Goal: Complete application form: Complete application form

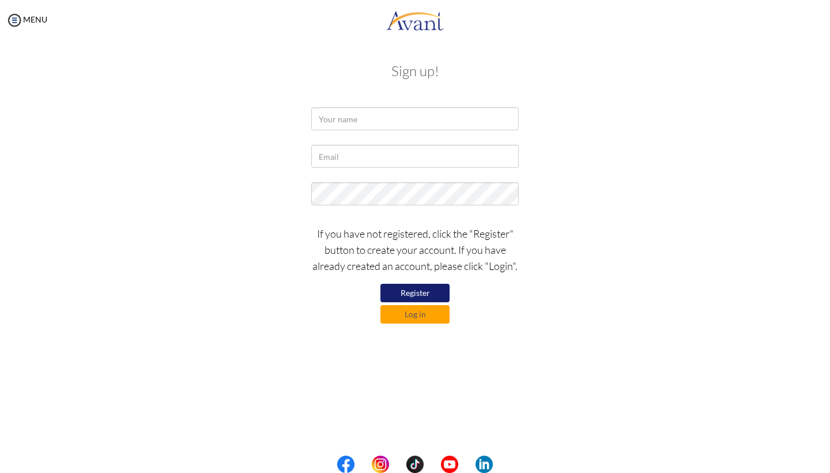
click at [425, 294] on button "Register" at bounding box center [414, 293] width 69 height 18
type input "Vashtee [PERSON_NAME]"
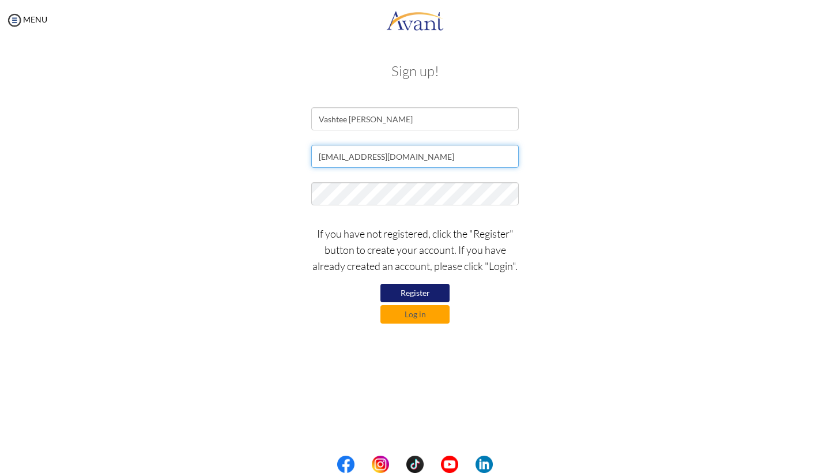
type input "[EMAIL_ADDRESS][DOMAIN_NAME]"
click at [407, 288] on button "Register" at bounding box center [414, 293] width 69 height 18
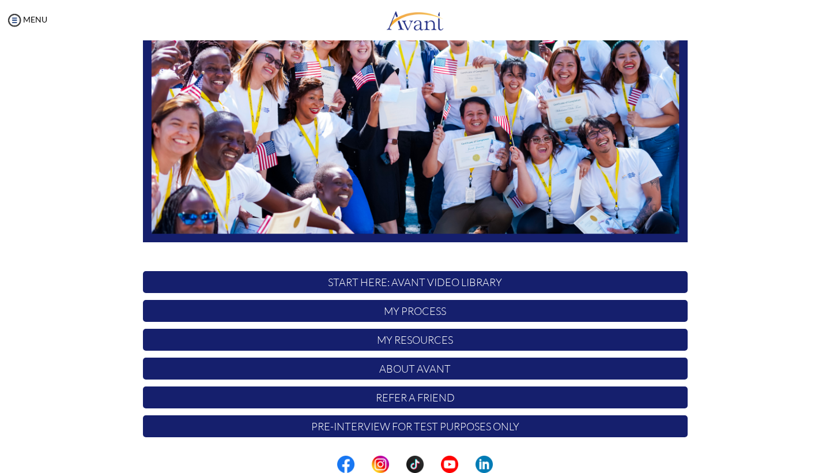
scroll to position [168, 0]
click at [434, 429] on p "Pre-Interview for test purposes only" at bounding box center [415, 426] width 545 height 22
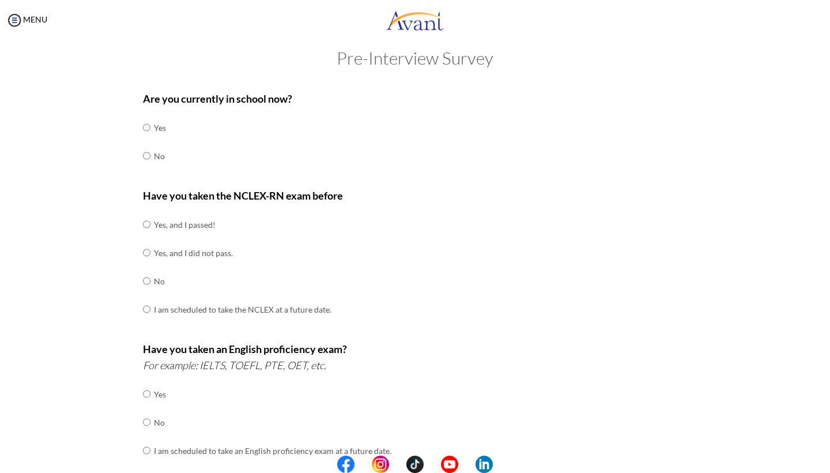
scroll to position [16, 0]
click at [146, 152] on input "radio" at bounding box center [146, 154] width 7 height 23
radio input "true"
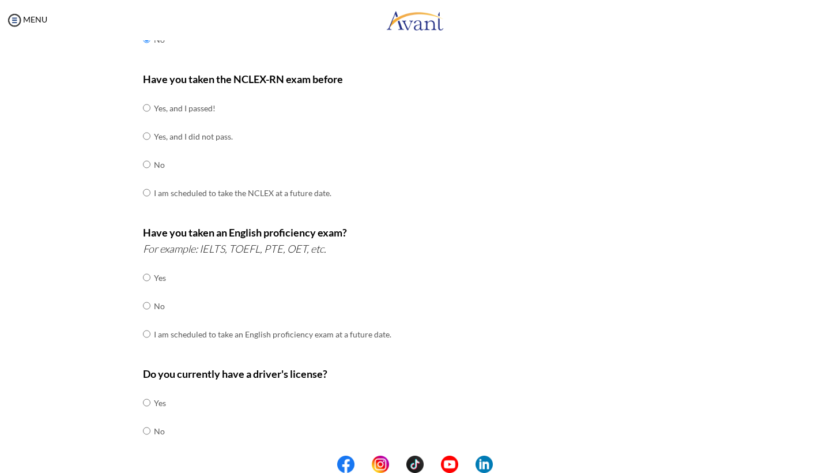
scroll to position [143, 0]
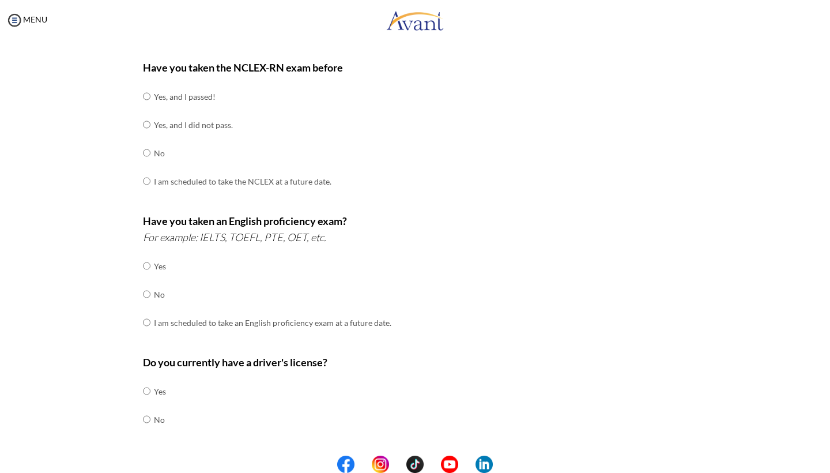
click at [149, 93] on input "radio" at bounding box center [146, 96] width 7 height 23
radio input "true"
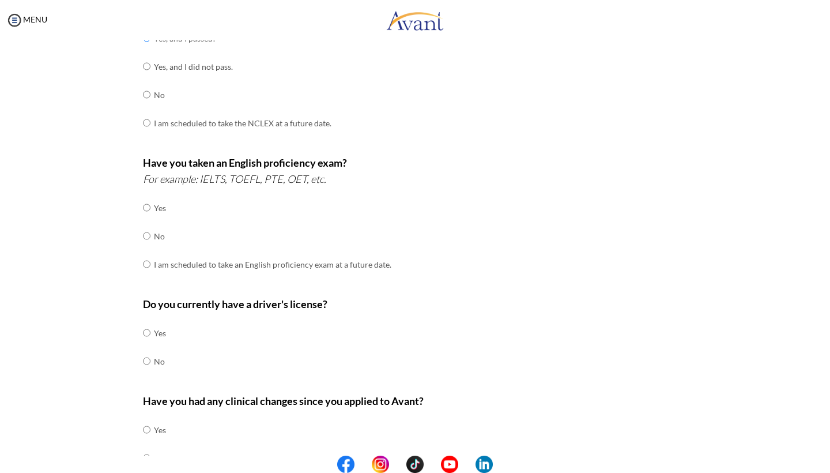
scroll to position [214, 0]
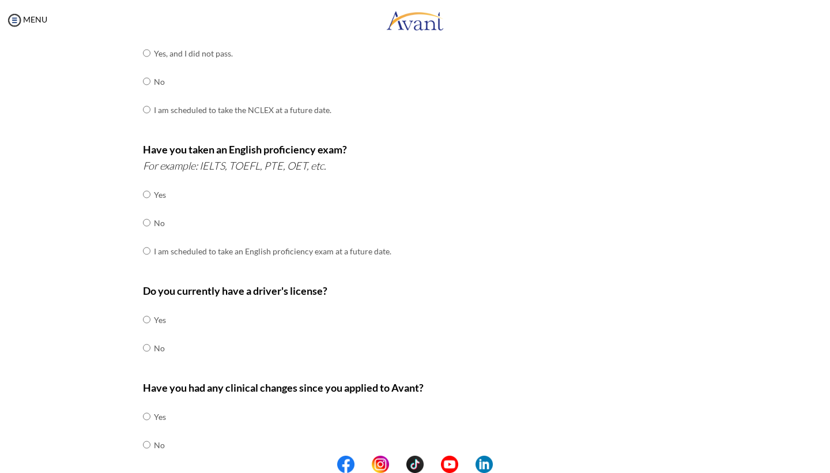
click at [148, 188] on input "radio" at bounding box center [146, 194] width 7 height 23
radio input "true"
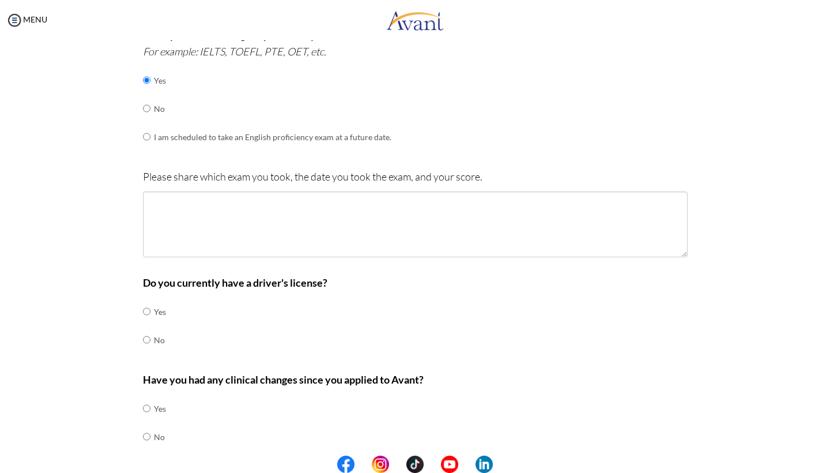
scroll to position [333, 0]
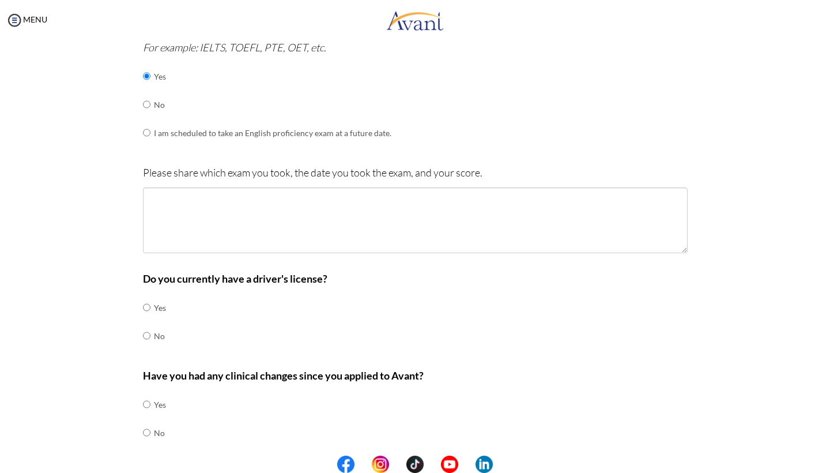
click at [161, 296] on td "Yes" at bounding box center [160, 307] width 12 height 28
click at [149, 296] on input "radio" at bounding box center [146, 307] width 7 height 23
radio input "true"
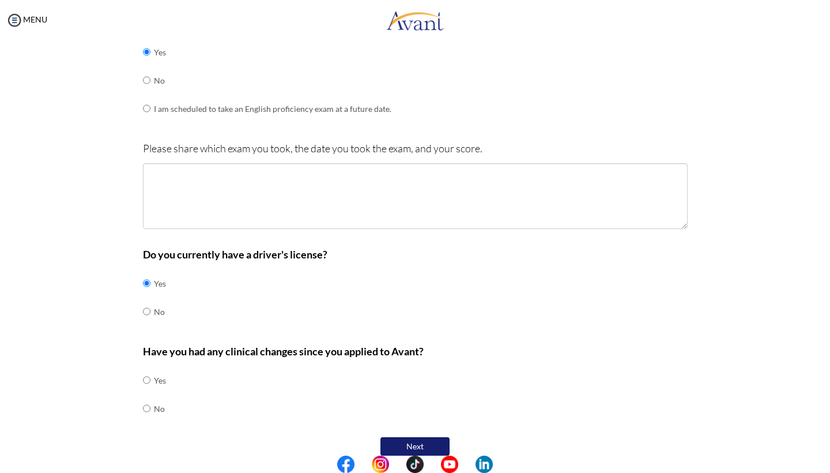
scroll to position [356, 0]
click at [176, 345] on b "Have you had any clinical changes since you applied to Avant?" at bounding box center [283, 351] width 281 height 13
click at [145, 397] on input "radio" at bounding box center [146, 408] width 7 height 23
radio input "true"
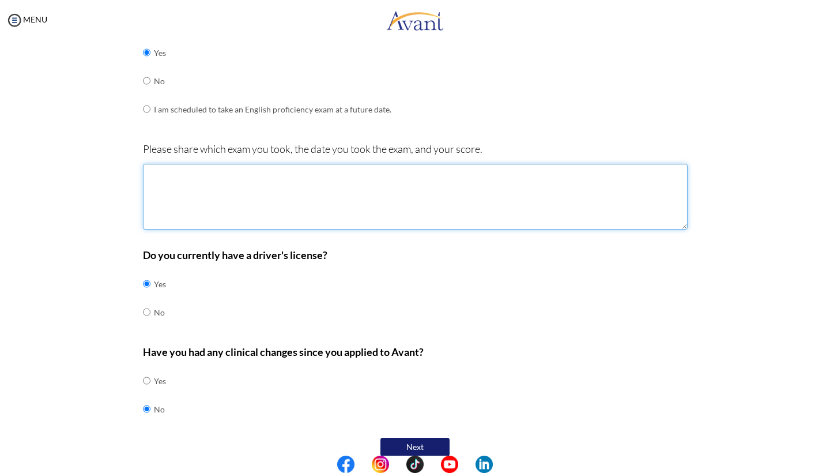
click at [165, 188] on textarea at bounding box center [415, 197] width 545 height 66
click at [320, 164] on textarea at bounding box center [415, 197] width 545 height 66
type textarea "E"
click at [316, 171] on textarea "IELTS -" at bounding box center [415, 197] width 545 height 66
click at [176, 167] on textarea "IELTS - May 3, 2025" at bounding box center [415, 197] width 545 height 66
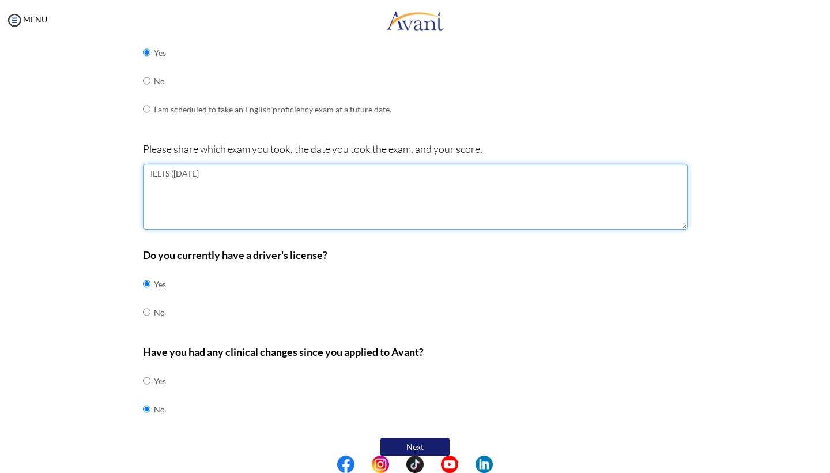
click at [218, 164] on textarea "IELTS (May 3, 2025" at bounding box center [415, 197] width 545 height 66
click at [237, 165] on textarea "IELTS (May 3, 2025) - OFFICIAL BAND SCORE = 7" at bounding box center [415, 197] width 545 height 66
type textarea "IELTS (May 3, 2025) - OVERALL BAND SCORE = 7"
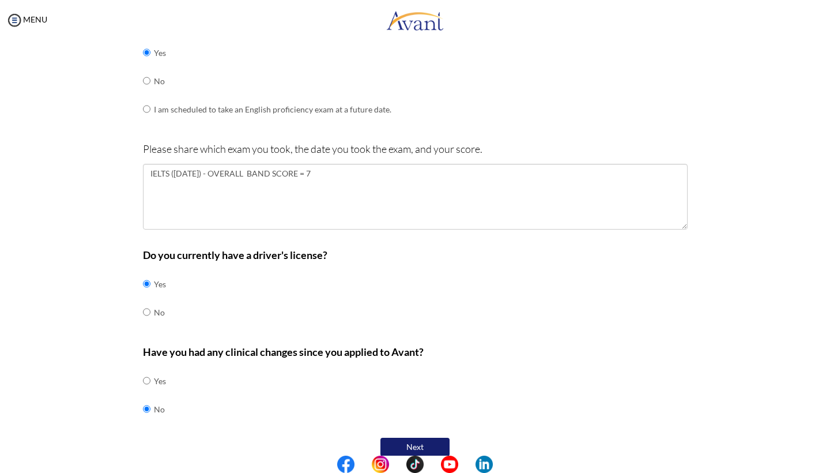
click at [400, 437] on button "Next" at bounding box center [414, 446] width 69 height 18
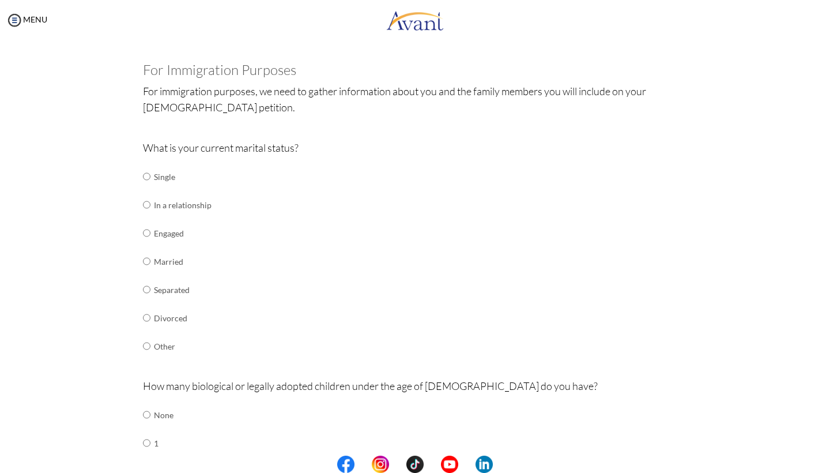
scroll to position [52, 0]
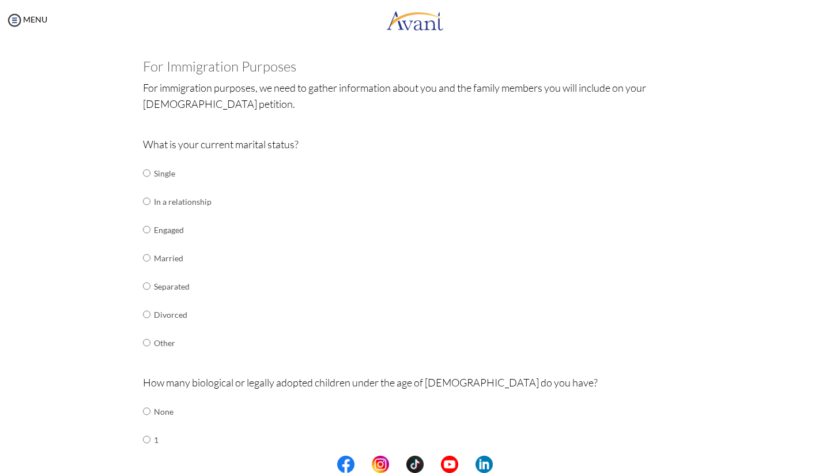
click at [165, 175] on td "Single" at bounding box center [183, 173] width 58 height 28
click at [145, 175] on input "radio" at bounding box center [146, 172] width 7 height 23
radio input "true"
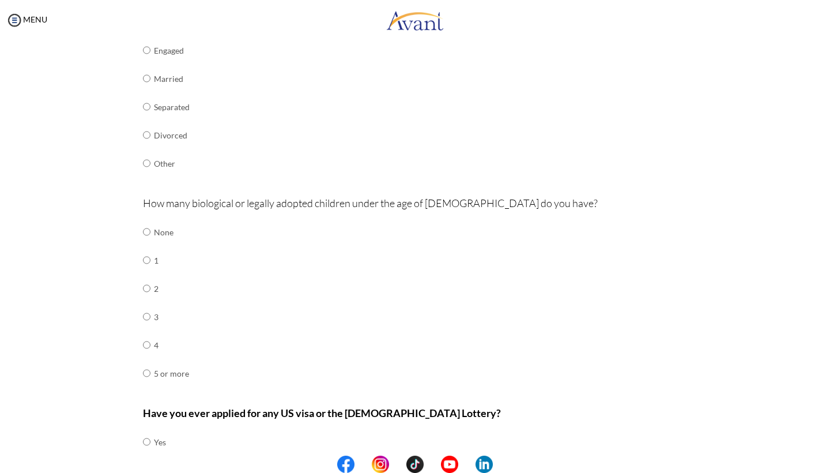
scroll to position [250, 0]
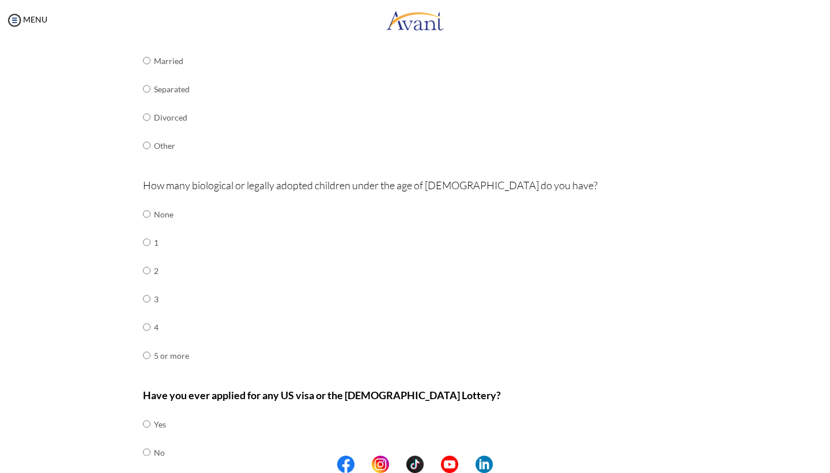
click at [147, 205] on input "radio" at bounding box center [146, 213] width 7 height 23
radio input "true"
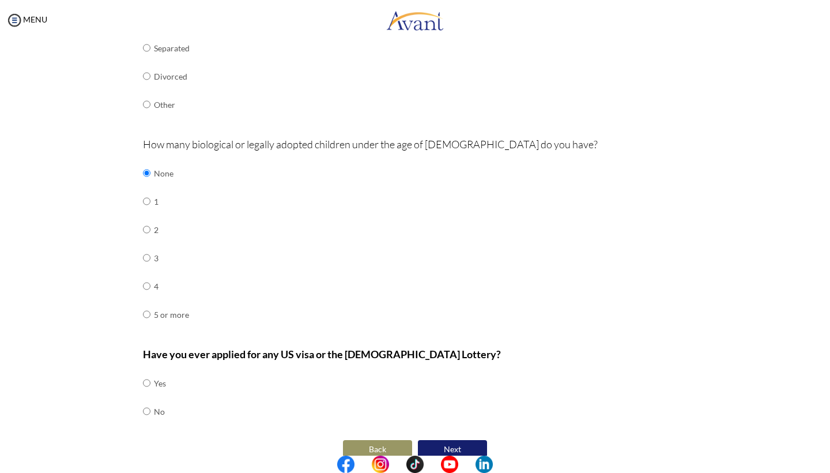
scroll to position [0, 0]
click at [145, 372] on input "radio" at bounding box center [146, 382] width 7 height 23
radio input "true"
click at [486, 440] on button "Next" at bounding box center [452, 449] width 69 height 18
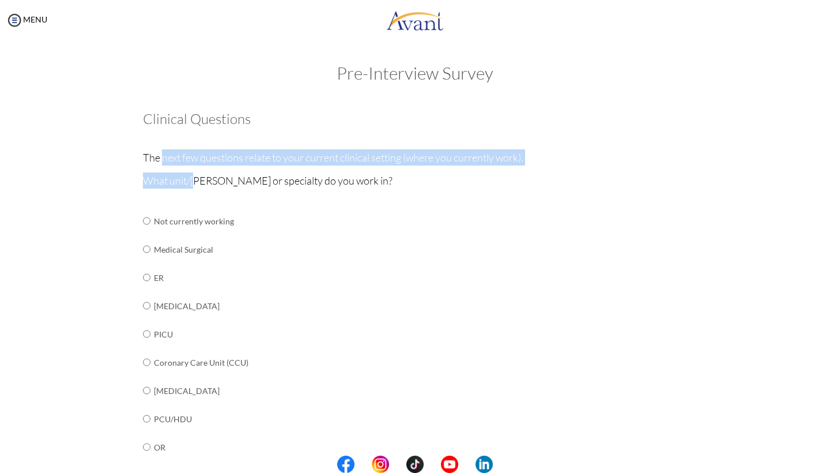
drag, startPoint x: 161, startPoint y: 156, endPoint x: 197, endPoint y: 179, distance: 42.0
click at [197, 179] on div "Clinical Questions The next few questions relate to your current clinical setti…" at bounding box center [415, 459] width 545 height 696
click at [197, 179] on p "What unit/[PERSON_NAME] or specialty do you work in?" at bounding box center [415, 180] width 545 height 16
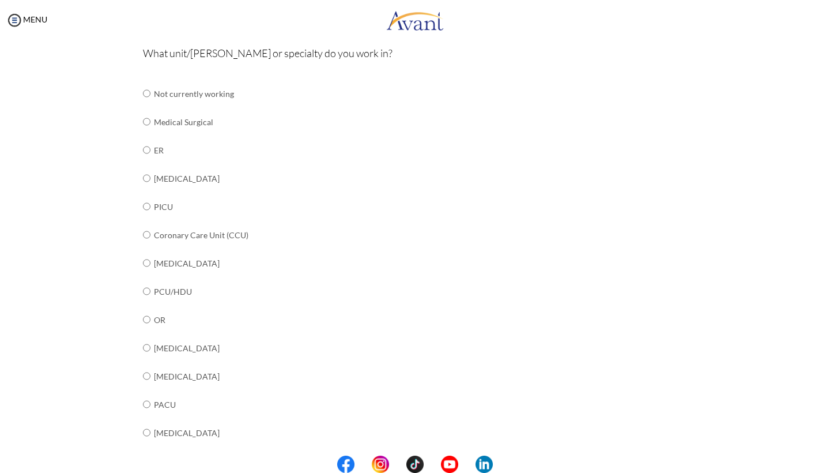
scroll to position [128, 0]
click at [154, 228] on td "Coronary Care Unit (CCU)" at bounding box center [244, 234] width 180 height 28
click at [149, 228] on input "radio" at bounding box center [146, 233] width 7 height 23
radio input "true"
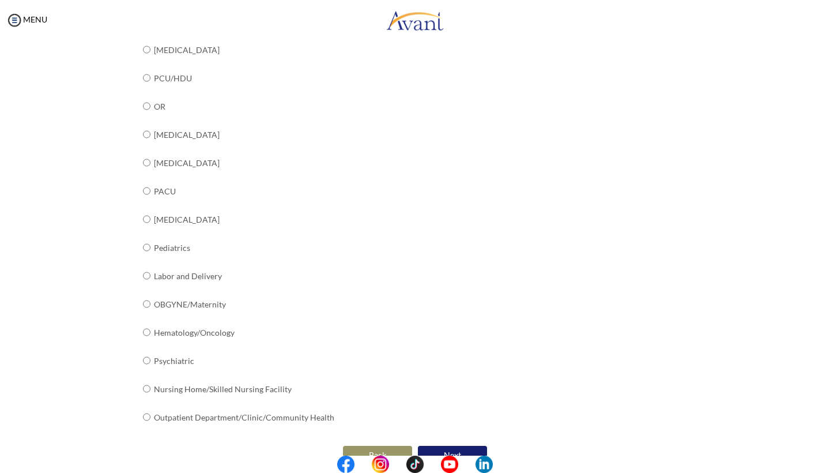
click at [457, 445] on button "Next" at bounding box center [452, 454] width 69 height 18
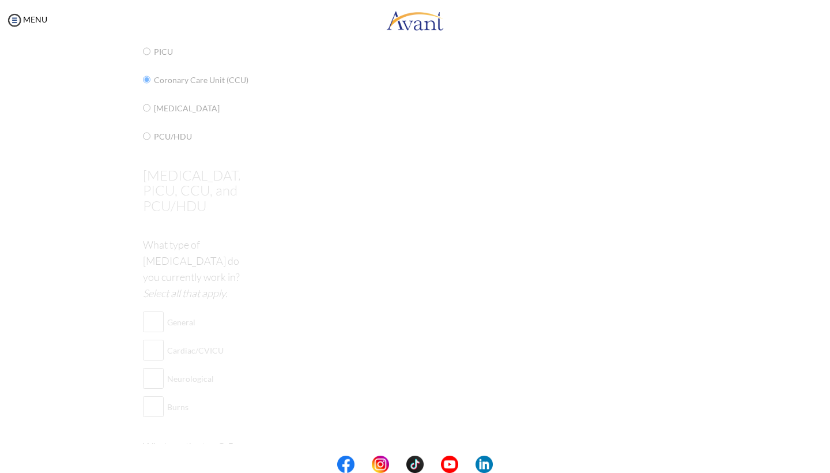
scroll to position [23, 0]
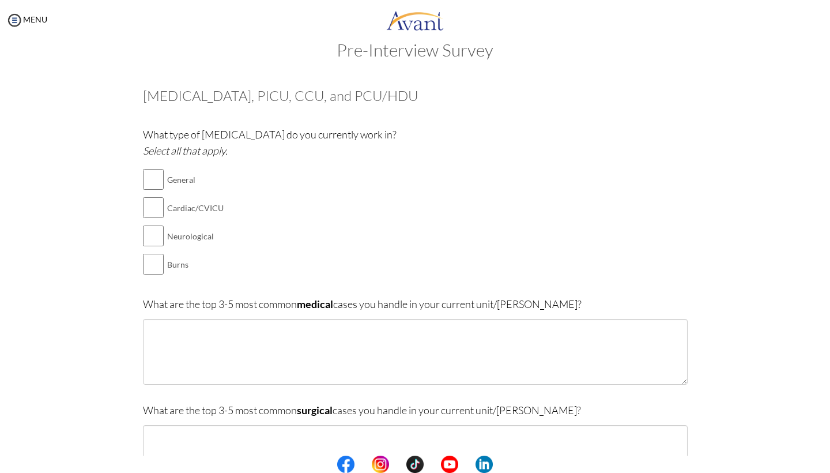
click at [150, 205] on input "checkbox" at bounding box center [153, 207] width 21 height 23
checkbox input "true"
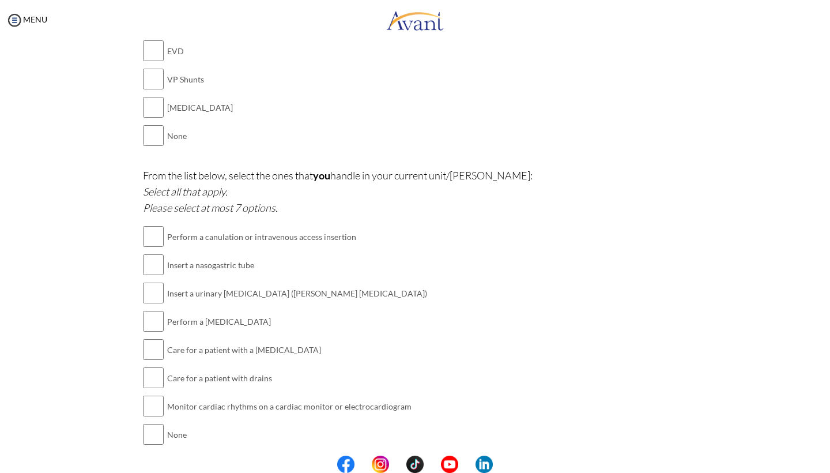
scroll to position [0, 0]
click at [379, 463] on button "Back" at bounding box center [377, 472] width 69 height 18
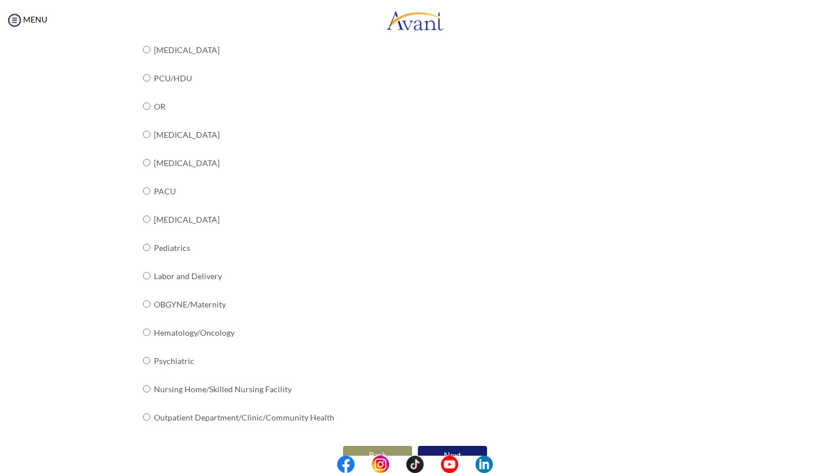
click at [440, 445] on button "Next" at bounding box center [452, 454] width 69 height 18
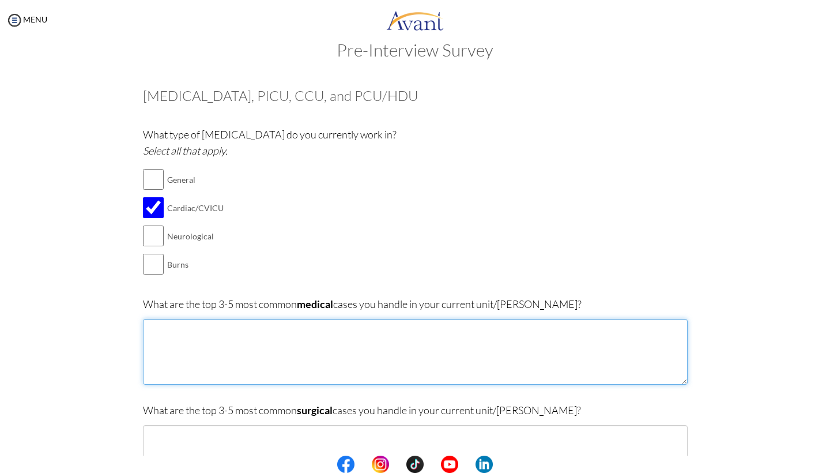
click at [205, 330] on textarea at bounding box center [415, 352] width 545 height 66
type textarea "C"
type textarea "H"
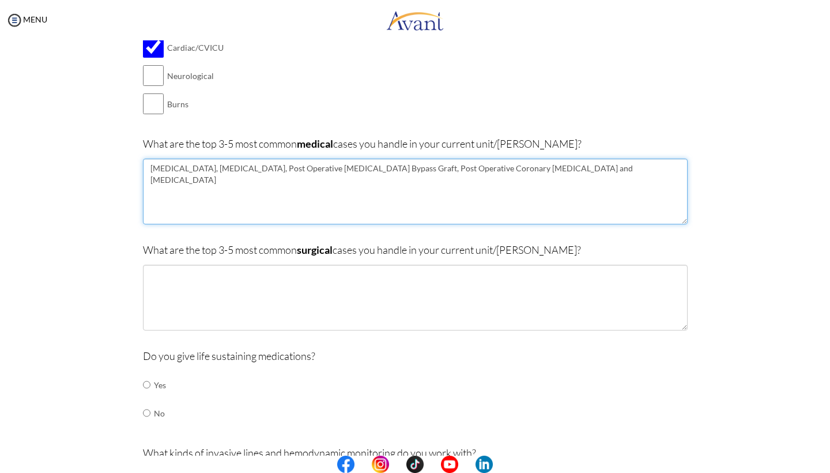
scroll to position [200, 0]
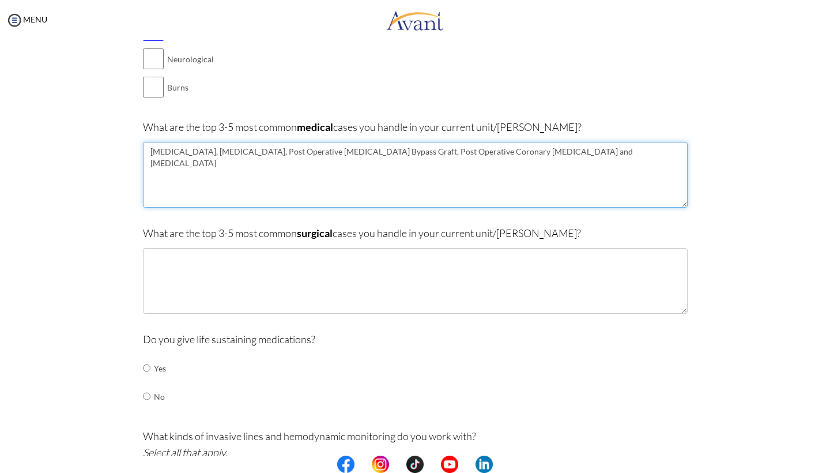
drag, startPoint x: 328, startPoint y: 146, endPoint x: 337, endPoint y: 169, distance: 24.8
click at [337, 169] on textarea "Coronary Artery Disease, Valvular Heart Disease, Post Operative Coronary Artery…" at bounding box center [415, 175] width 545 height 66
drag, startPoint x: 326, startPoint y: 146, endPoint x: 338, endPoint y: 172, distance: 27.9
click at [338, 172] on textarea "Coronary Artery Disease, Valvular Heart Disease, Post Operative Coronary Artery…" at bounding box center [415, 175] width 545 height 66
type textarea "Coronary Artery Disease, Valvular Heart Disease,"
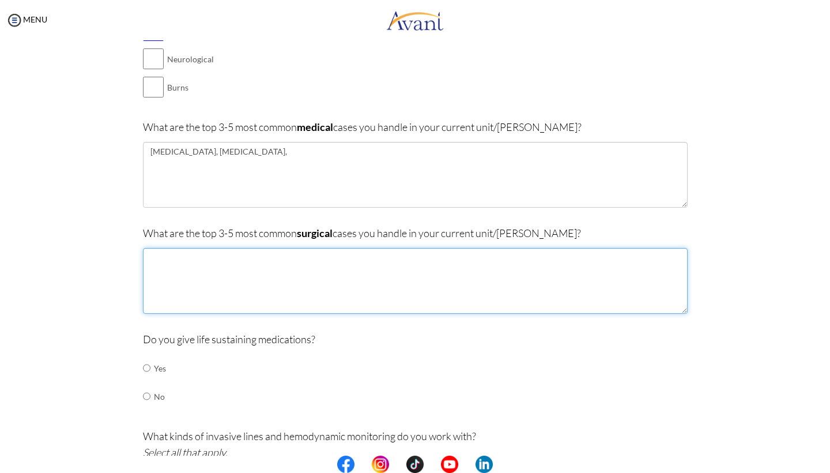
click at [330, 284] on textarea at bounding box center [415, 281] width 545 height 66
paste textarea "Post Operative Coronary Artery Bypass Graft, Post Operative Coronary Angioplast…"
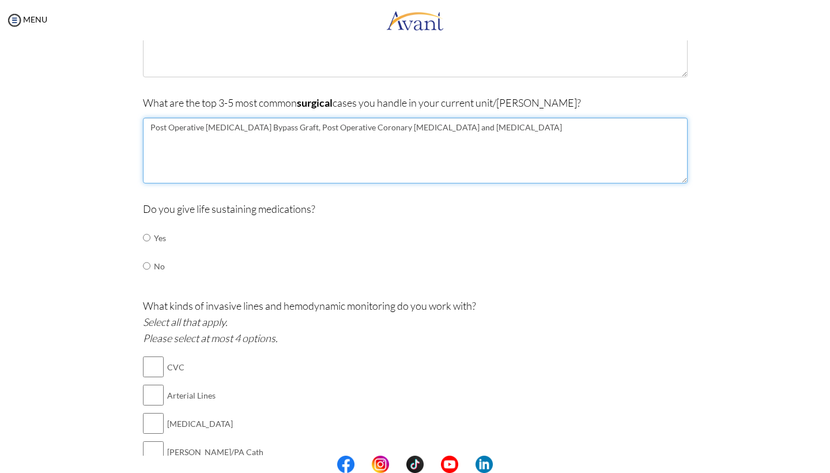
scroll to position [353, 0]
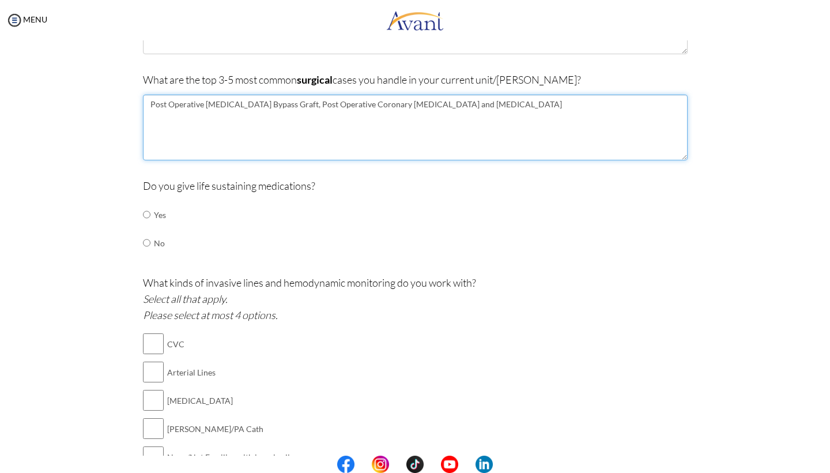
type textarea "Post Operative Coronary Artery Bypass Graft, Post Operative Coronary Angioplast…"
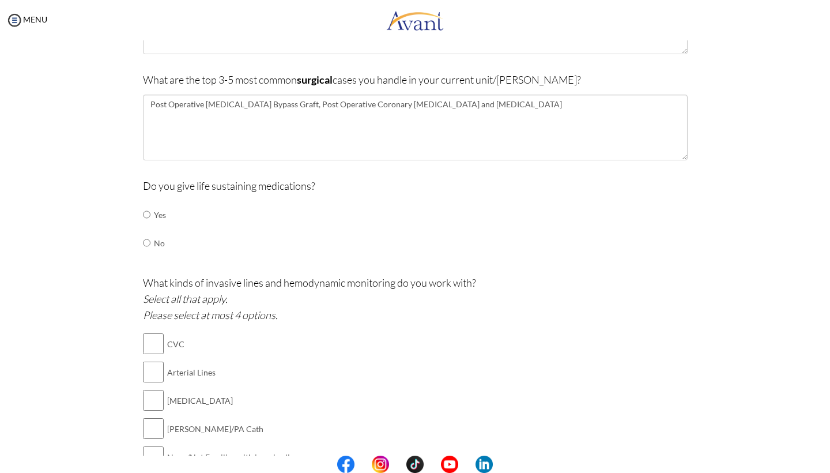
click at [150, 210] on td at bounding box center [151, 215] width 3 height 28
click at [149, 210] on input "radio" at bounding box center [146, 214] width 7 height 23
radio input "true"
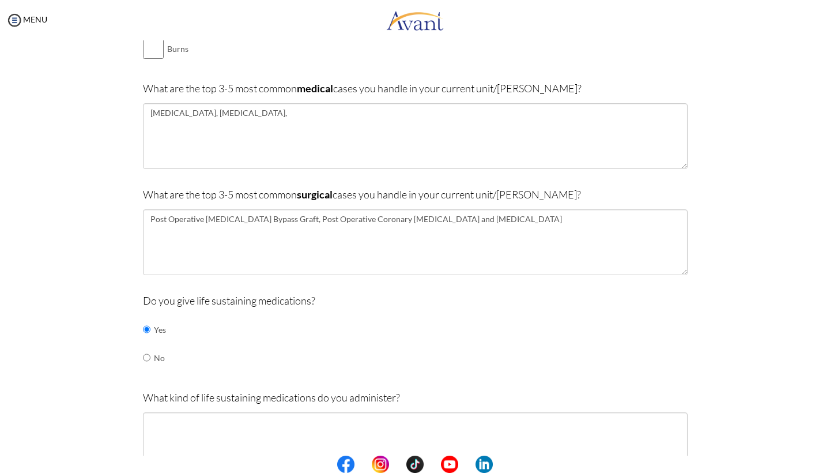
scroll to position [232, 0]
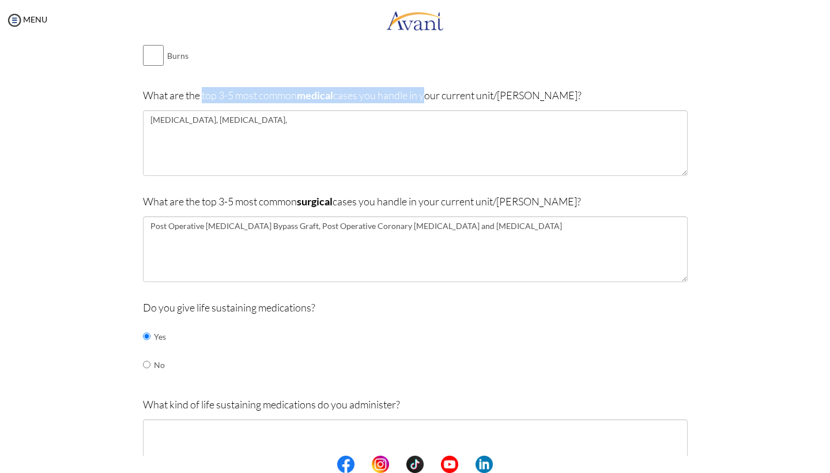
drag, startPoint x: 203, startPoint y: 91, endPoint x: 426, endPoint y: 90, distance: 223.0
click at [426, 90] on p "What are the top 3-5 most common medical cases you handle in your current unit/…" at bounding box center [415, 95] width 545 height 16
copy p "top 3-5 most common medical cases you handle in"
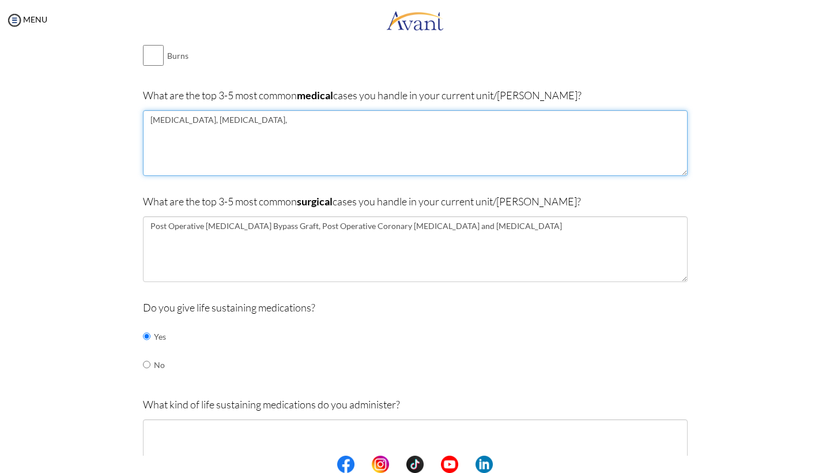
drag, startPoint x: 354, startPoint y: 123, endPoint x: 116, endPoint y: 114, distance: 238.7
click at [381, 120] on textarea "Acute Myocardial Infarction, Acute Coronary Syndrome, Lifethreatening Dysrhythm…" at bounding box center [415, 143] width 545 height 66
click at [376, 116] on textarea "Acute Myocardial Infarction, Acute Coronary Syndrome, Lifethreatening Dysrhythm…" at bounding box center [415, 143] width 545 height 66
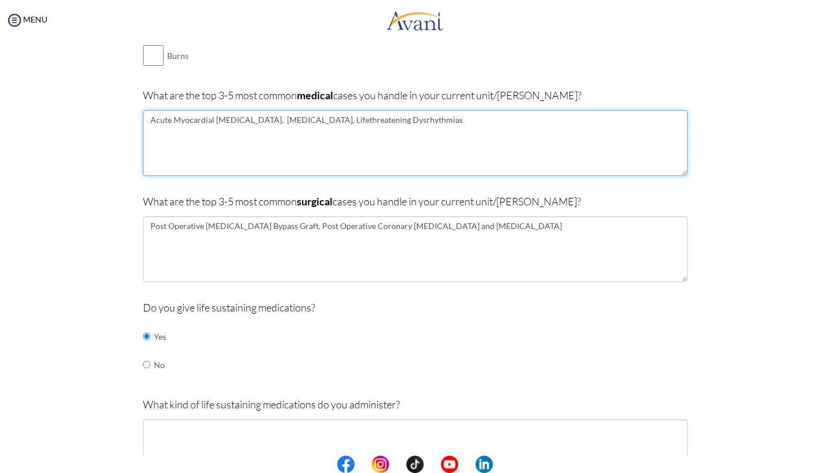
click at [377, 115] on textarea "Acute Myocardial Infarction, Acute Coronary Syndrome, Lifethreatening Dysrhythm…" at bounding box center [415, 143] width 545 height 66
click at [368, 115] on textarea "Acute Myocardial Infarction, Acute Coronary Syndrome, Lifethreatening Dysrhythm…" at bounding box center [415, 143] width 545 height 66
click at [514, 121] on textarea "Acute Myocardial Infarction, Acute Coronary Syndrome, Life threatening Dysrhyth…" at bounding box center [415, 143] width 545 height 66
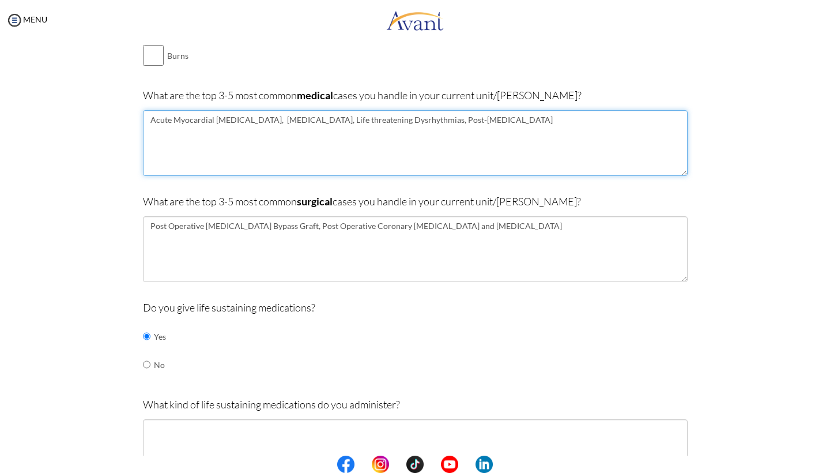
type textarea "Acute Myocardial Infarction, Acute Coronary Syndrome, Life threatening Dysrhyth…"
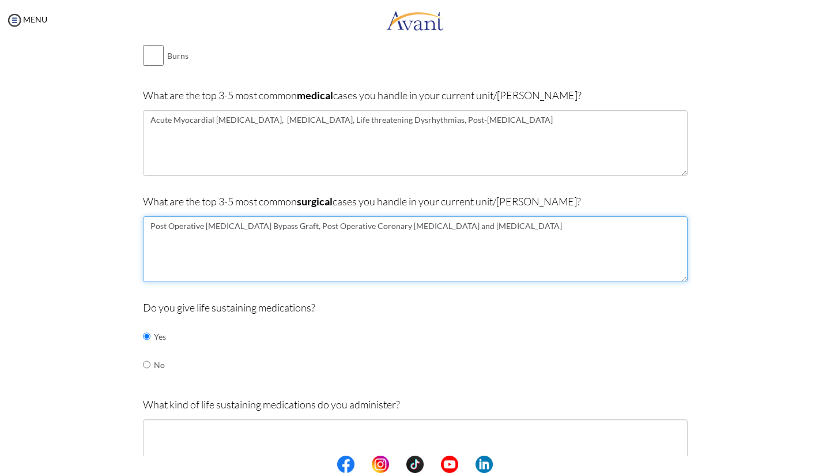
click at [620, 227] on textarea "Post Operative Coronary Artery Bypass Graft, Post Operative Coronary Angioplast…" at bounding box center [415, 249] width 545 height 66
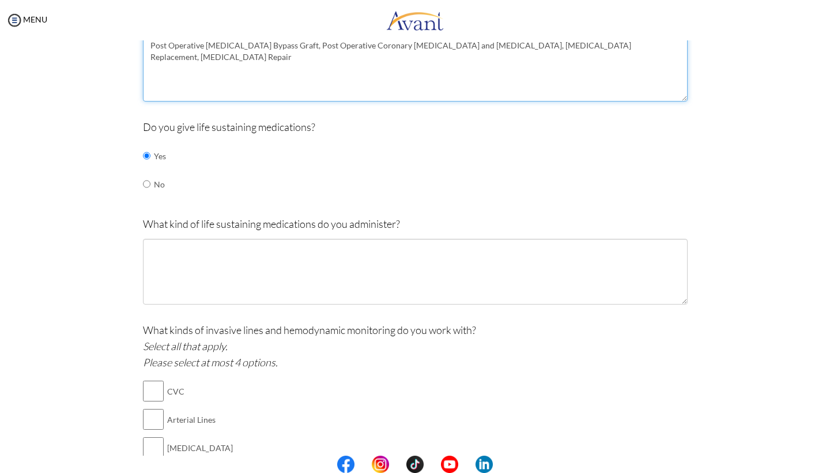
scroll to position [413, 0]
type textarea "Post Operative Coronary Artery Bypass Graft, Post Operative Coronary Angioplast…"
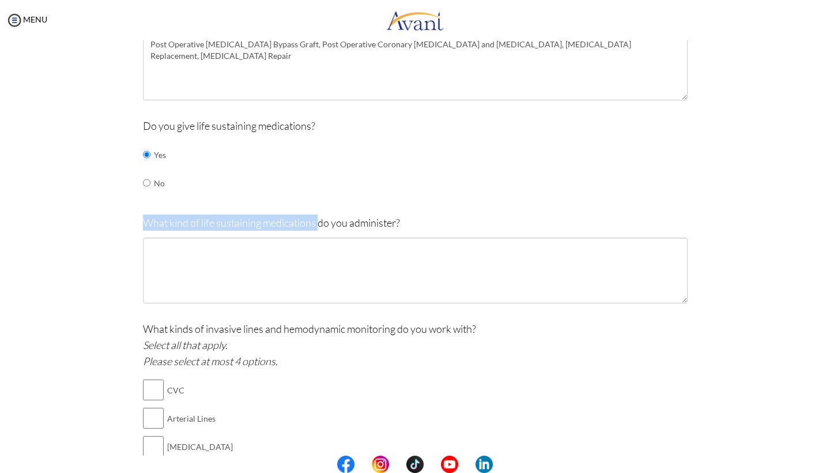
drag, startPoint x: 143, startPoint y: 217, endPoint x: 318, endPoint y: 221, distance: 174.6
click at [318, 221] on p "What kind of life sustaining medications do you administer?" at bounding box center [415, 222] width 545 height 16
copy p "What kind of life sustaining medications"
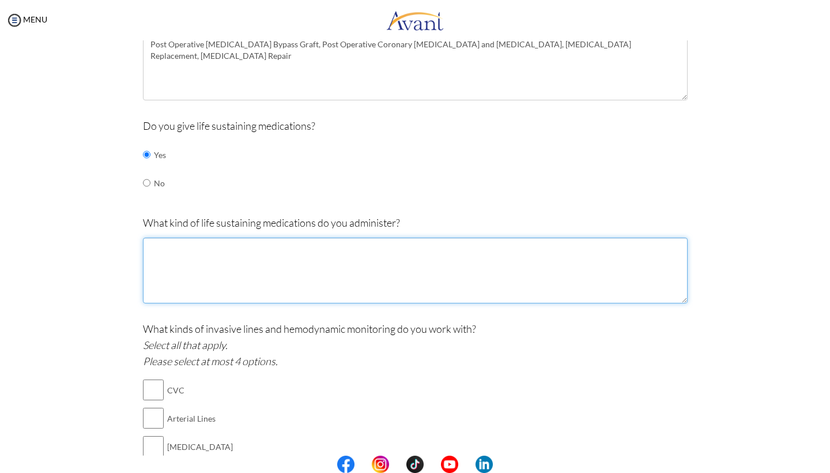
click at [366, 261] on textarea at bounding box center [415, 270] width 545 height 66
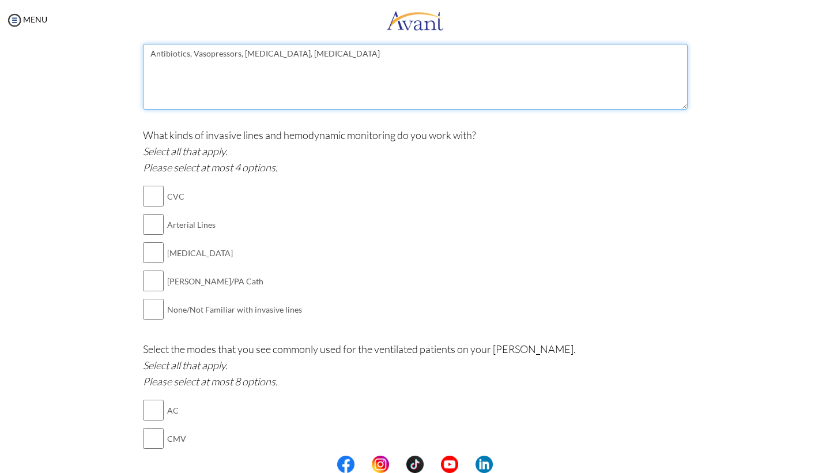
scroll to position [607, 0]
type textarea "Antibiotics, Vasopressors, Total Parenteral Nutrition, Insulin"
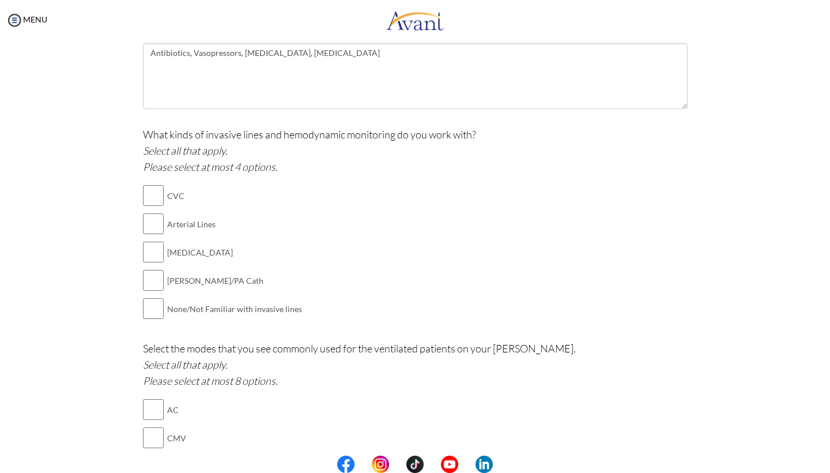
click at [148, 216] on input "checkbox" at bounding box center [153, 223] width 21 height 23
checkbox input "true"
click at [152, 189] on input "checkbox" at bounding box center [153, 195] width 21 height 23
checkbox input "true"
click at [151, 240] on input "checkbox" at bounding box center [153, 251] width 21 height 23
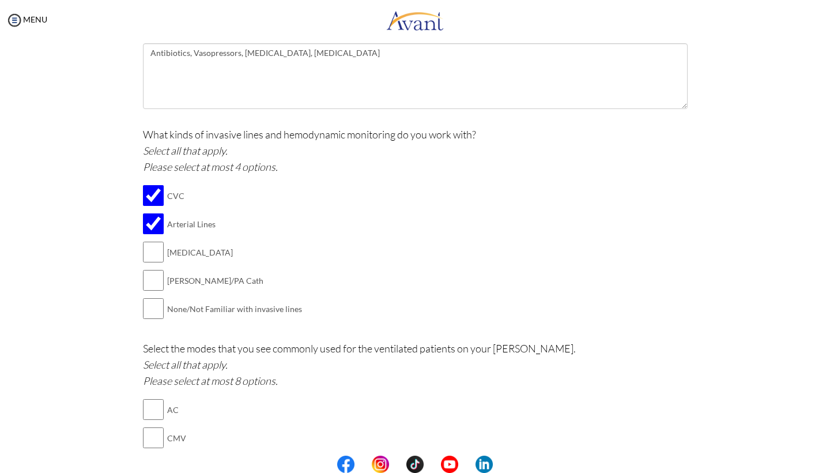
checkbox input "true"
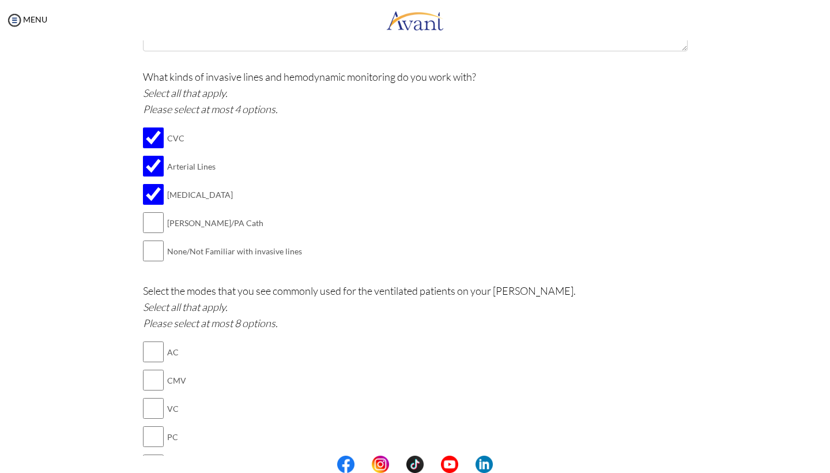
scroll to position [672, 0]
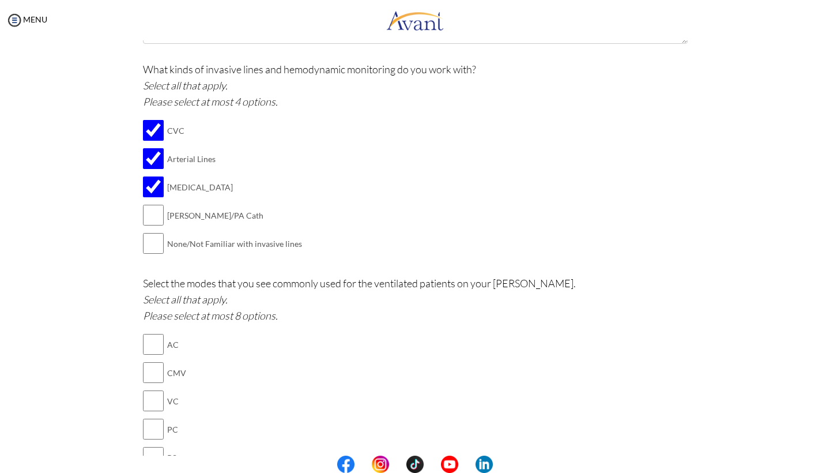
click at [148, 203] on input "checkbox" at bounding box center [153, 214] width 21 height 23
checkbox input "true"
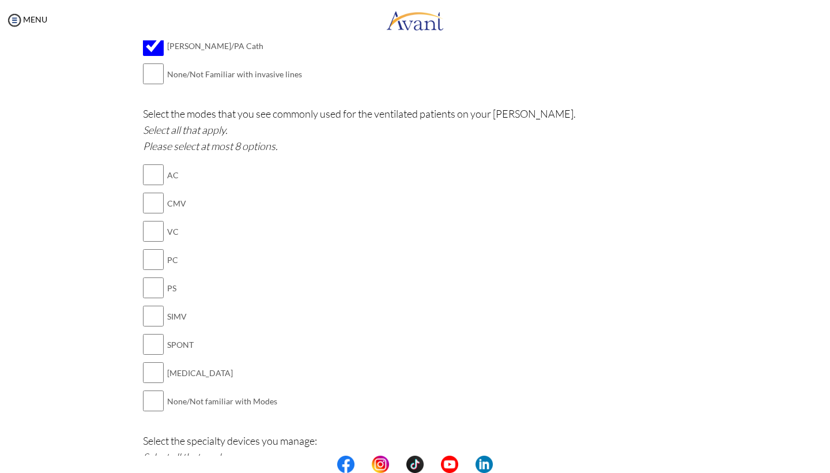
scroll to position [857, 0]
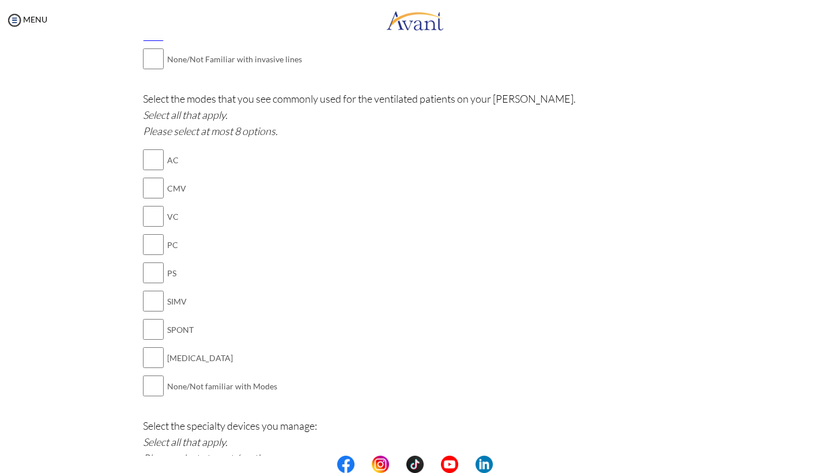
click at [151, 148] on input "checkbox" at bounding box center [153, 159] width 21 height 23
checkbox input "true"
click at [149, 176] on input "checkbox" at bounding box center [153, 187] width 21 height 23
checkbox input "true"
click at [157, 289] on input "checkbox" at bounding box center [153, 300] width 21 height 23
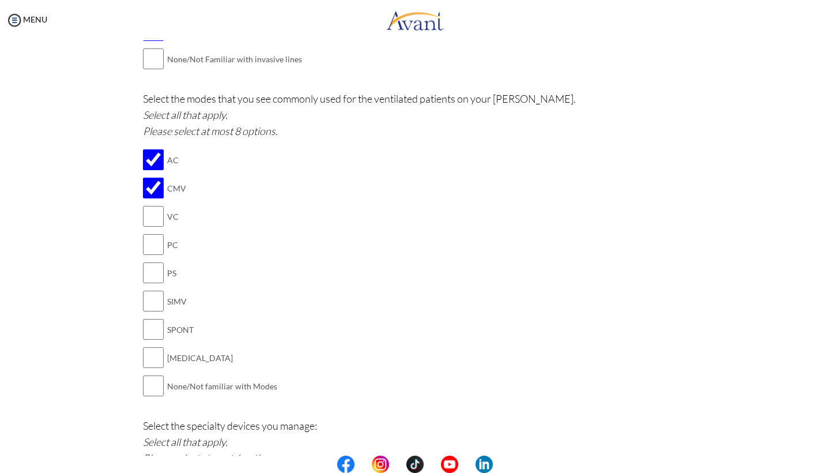
checkbox input "true"
click at [151, 318] on input "checkbox" at bounding box center [153, 329] width 21 height 23
checkbox input "true"
click at [148, 346] on input "checkbox" at bounding box center [153, 357] width 21 height 23
checkbox input "true"
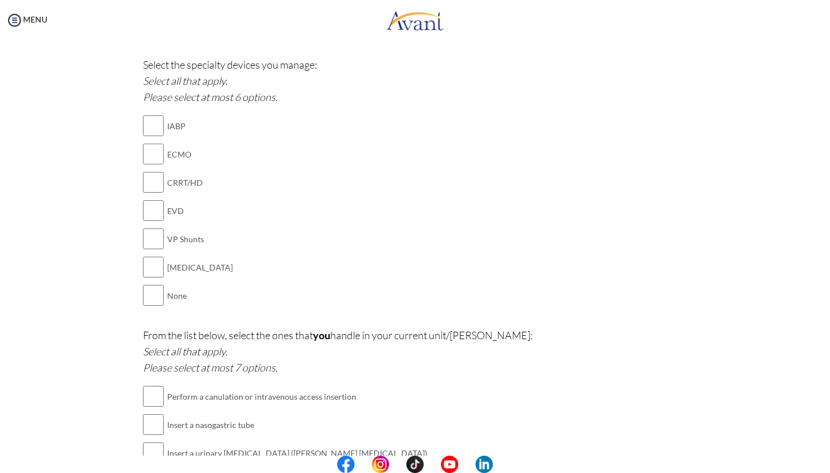
scroll to position [1219, 0]
click at [149, 254] on input "checkbox" at bounding box center [153, 265] width 21 height 23
checkbox input "true"
click at [149, 113] on input "checkbox" at bounding box center [153, 124] width 21 height 23
checkbox input "true"
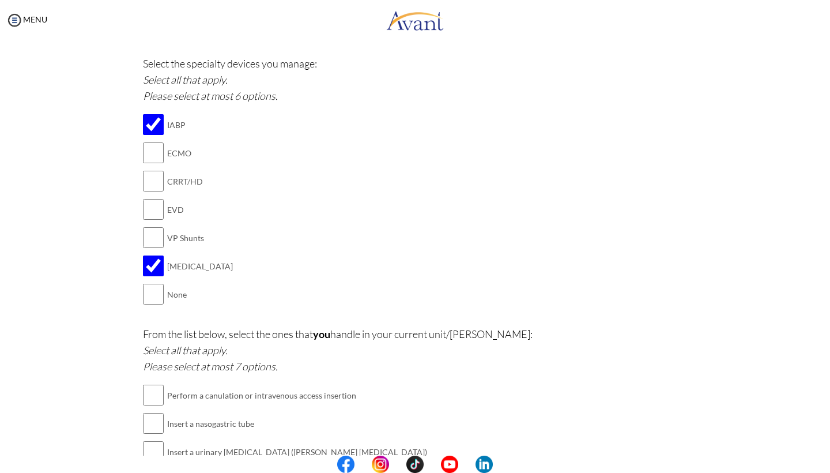
click at [146, 169] on input "checkbox" at bounding box center [153, 180] width 21 height 23
checkbox input "true"
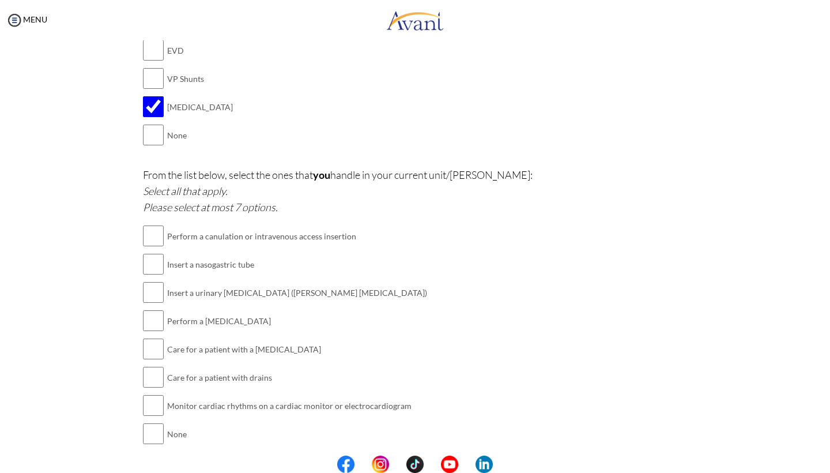
scroll to position [1377, 0]
click at [150, 253] on input "checkbox" at bounding box center [153, 264] width 21 height 23
checkbox input "true"
click at [148, 281] on input "checkbox" at bounding box center [153, 292] width 21 height 23
checkbox input "true"
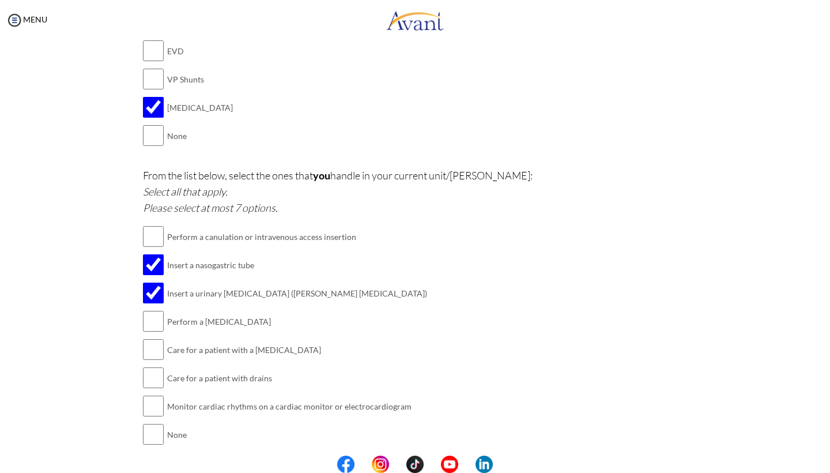
click at [148, 309] on input "checkbox" at bounding box center [153, 320] width 21 height 23
checkbox input "true"
click at [150, 338] on input "checkbox" at bounding box center [153, 349] width 21 height 23
checkbox input "true"
click at [153, 366] on input "checkbox" at bounding box center [153, 377] width 21 height 23
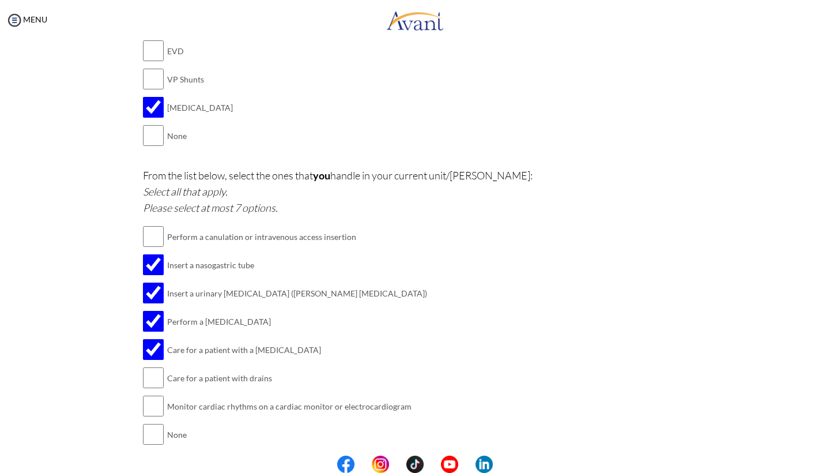
checkbox input "true"
click at [155, 394] on input "checkbox" at bounding box center [153, 405] width 21 height 23
checkbox input "true"
click at [145, 225] on input "checkbox" at bounding box center [153, 236] width 21 height 23
checkbox input "true"
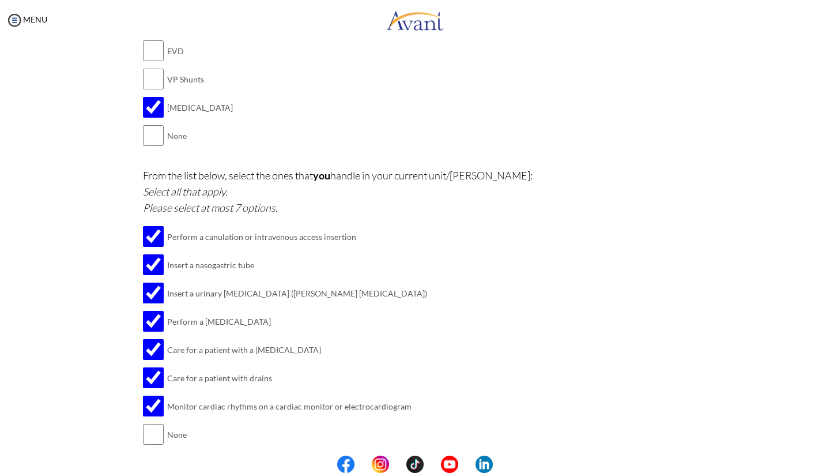
click at [440, 463] on button "Submit" at bounding box center [452, 472] width 69 height 18
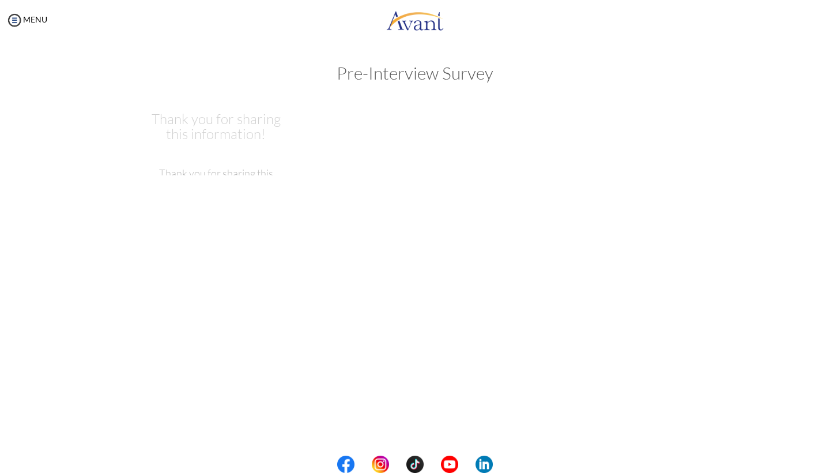
scroll to position [0, 0]
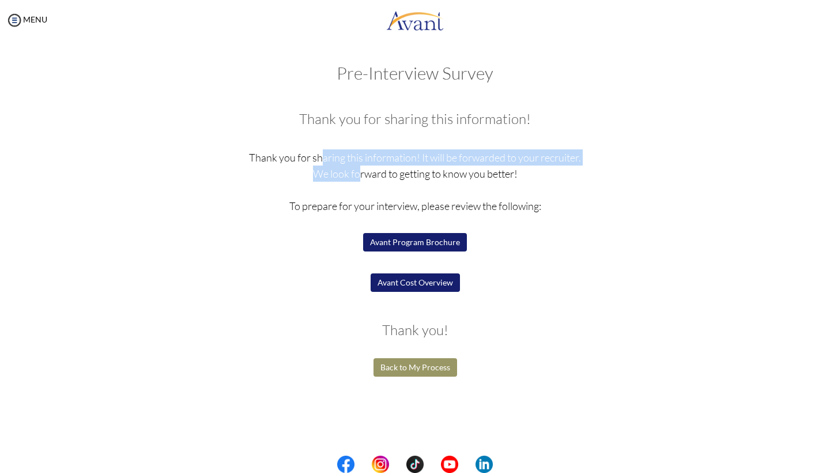
drag, startPoint x: 320, startPoint y: 156, endPoint x: 333, endPoint y: 177, distance: 24.0
click at [333, 177] on p "Thank you for sharing this information! It will be forwarded to your recruiter.…" at bounding box center [415, 229] width 545 height 161
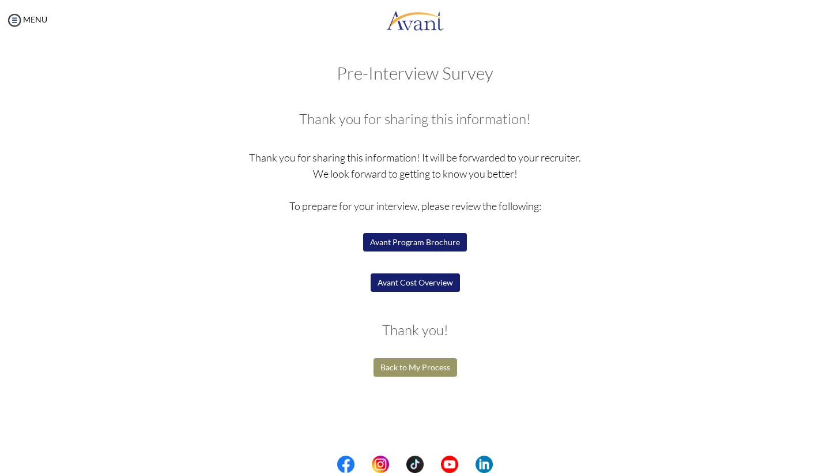
click at [412, 244] on button "Avant Program Brochure" at bounding box center [415, 242] width 104 height 18
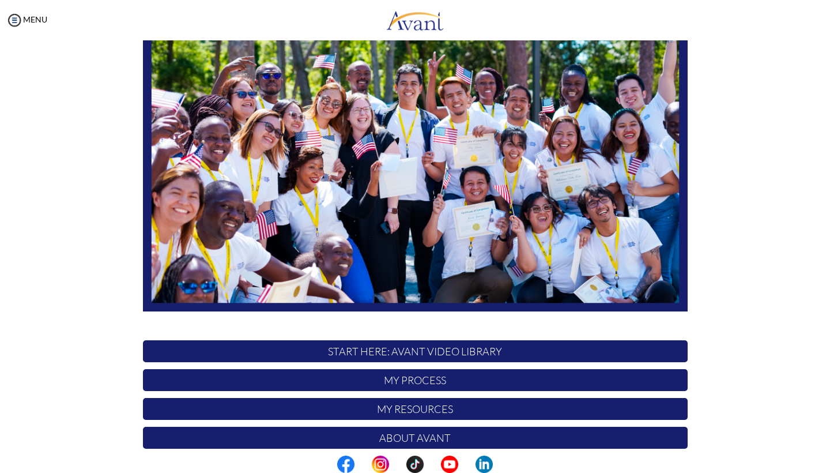
scroll to position [98, 0]
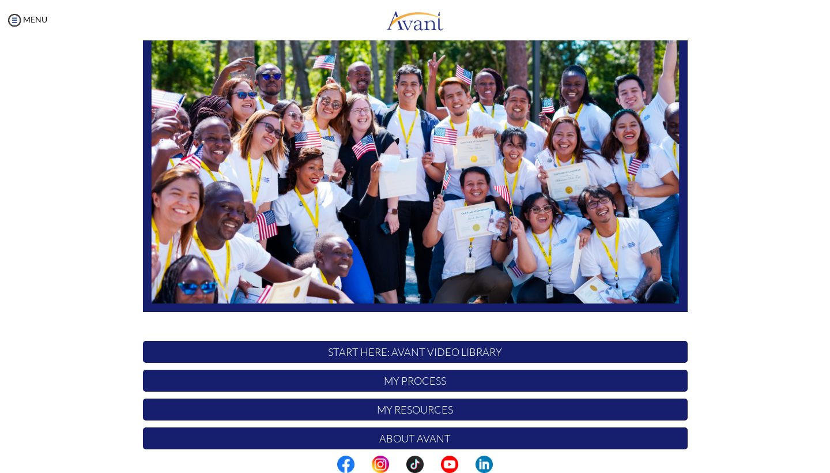
click at [409, 17] on img at bounding box center [415, 20] width 58 height 35
click at [405, 21] on img at bounding box center [415, 20] width 58 height 35
